Goal: Task Accomplishment & Management: Use online tool/utility

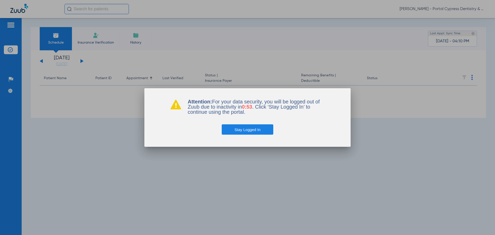
click at [245, 132] on button "Stay Logged In" at bounding box center [248, 129] width 52 height 10
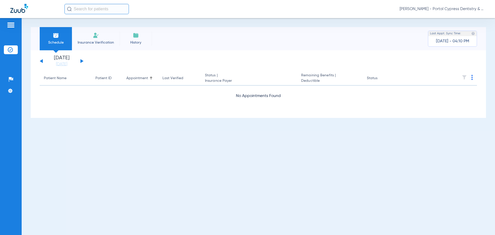
click at [82, 61] on button at bounding box center [81, 61] width 3 height 4
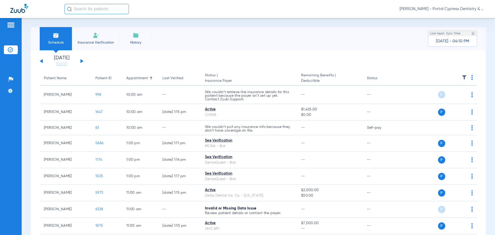
click at [42, 60] on button at bounding box center [41, 61] width 3 height 4
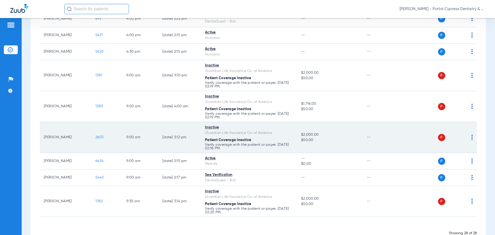
scroll to position [429, 0]
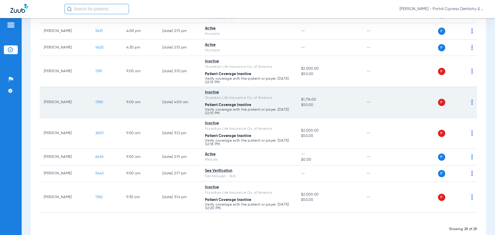
click at [399, 99] on div "P S" at bounding box center [435, 102] width 76 height 7
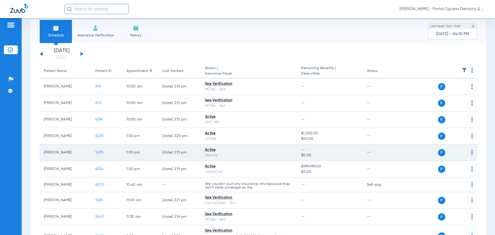
scroll to position [0, 0]
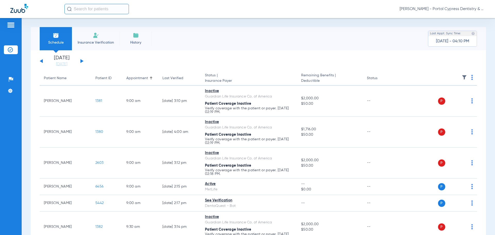
click at [11, 12] on img at bounding box center [19, 8] width 18 height 9
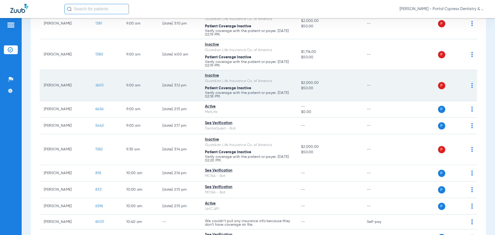
scroll to position [103, 0]
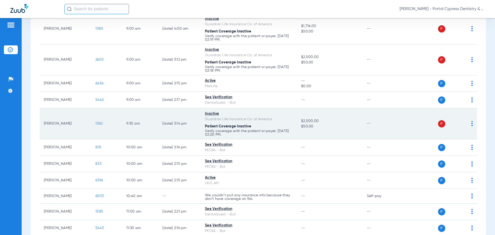
click at [149, 125] on td "9:30 AM" at bounding box center [140, 123] width 36 height 31
click at [95, 119] on td "1382" at bounding box center [106, 123] width 31 height 31
click at [424, 120] on td "P S" at bounding box center [437, 123] width 80 height 31
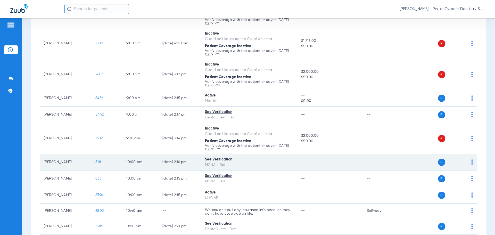
scroll to position [129, 0]
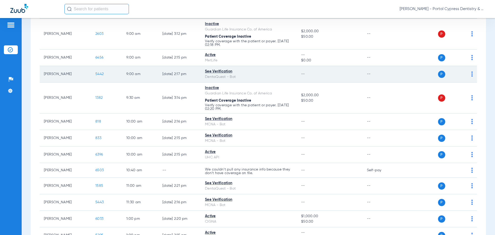
click at [98, 73] on span "5442" at bounding box center [99, 74] width 8 height 4
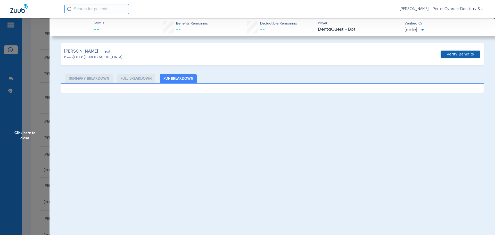
click at [446, 56] on span at bounding box center [460, 54] width 40 height 12
click at [26, 133] on span "Click here to close" at bounding box center [24, 135] width 49 height 235
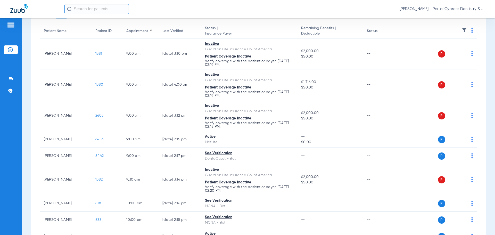
scroll to position [0, 0]
